Goal: Task Accomplishment & Management: Use online tool/utility

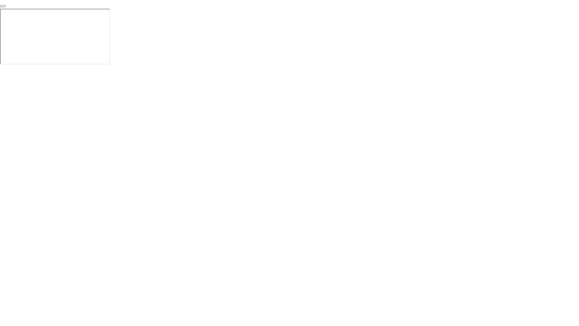
click div "End Proctoring Session"
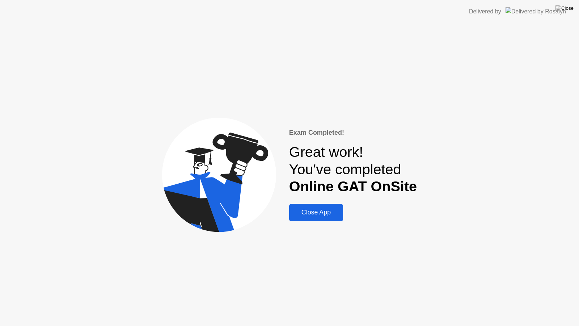
click at [315, 209] on div "Close App" at bounding box center [316, 213] width 50 height 8
